Goal: Task Accomplishment & Management: Manage account settings

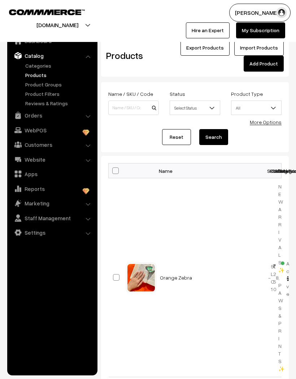
scroll to position [125, 0]
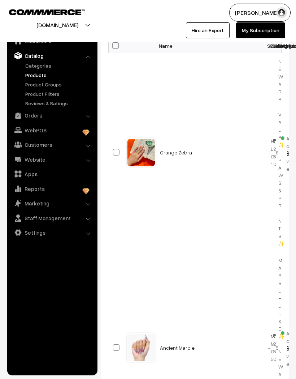
click at [31, 113] on link "Orders" at bounding box center [52, 115] width 86 height 13
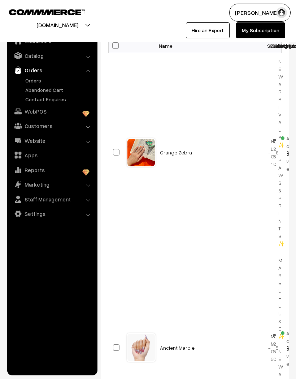
click at [29, 79] on link "Orders" at bounding box center [59, 81] width 72 height 8
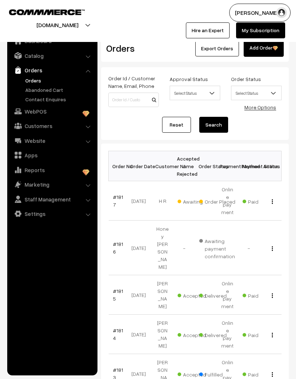
click at [270, 201] on div "View" at bounding box center [270, 201] width 13 height 8
click at [267, 201] on div "View" at bounding box center [270, 201] width 13 height 8
click at [265, 203] on div "View" at bounding box center [270, 201] width 13 height 8
click at [266, 201] on div "View" at bounding box center [270, 201] width 13 height 8
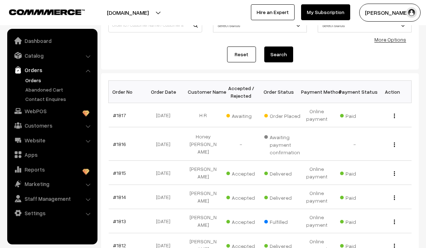
scroll to position [71, 0]
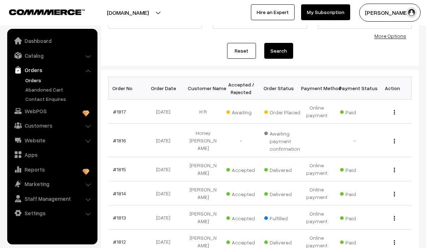
click at [296, 114] on img "button" at bounding box center [394, 112] width 1 height 5
click at [296, 128] on link "View" at bounding box center [362, 122] width 61 height 16
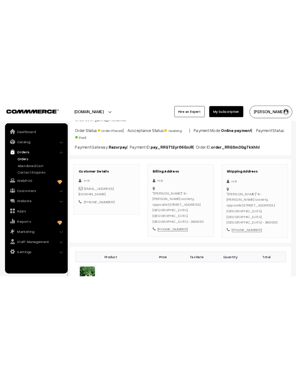
scroll to position [53, 0]
